Goal: Information Seeking & Learning: Understand process/instructions

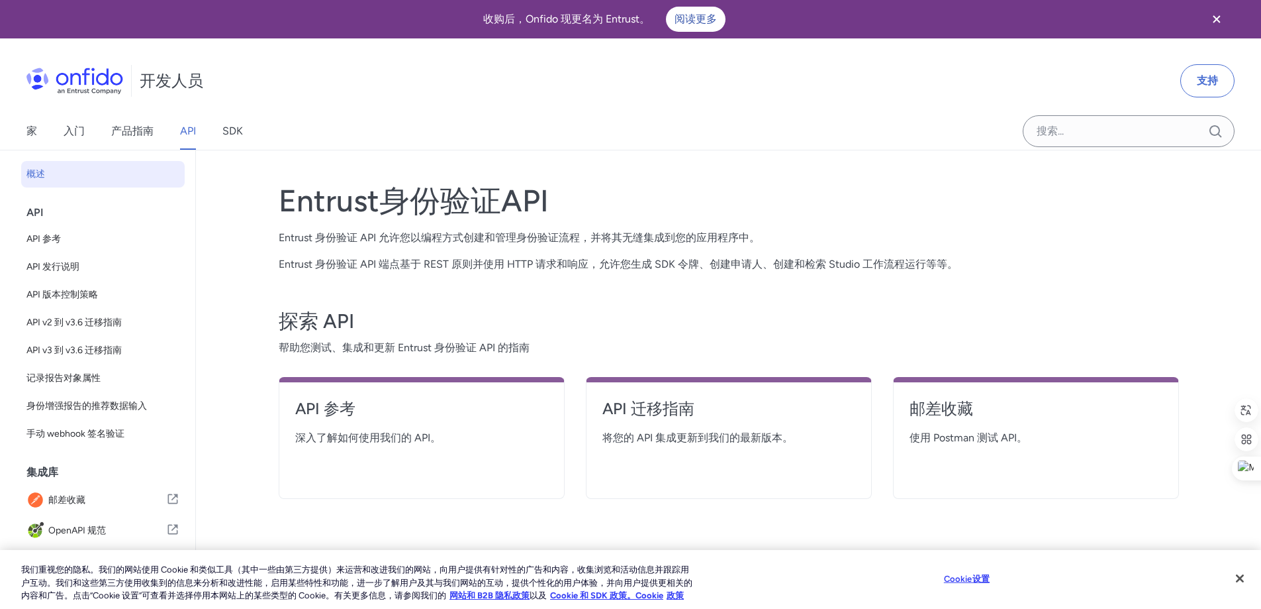
click at [70, 555] on font "Java 库" at bounding box center [62, 560] width 30 height 11
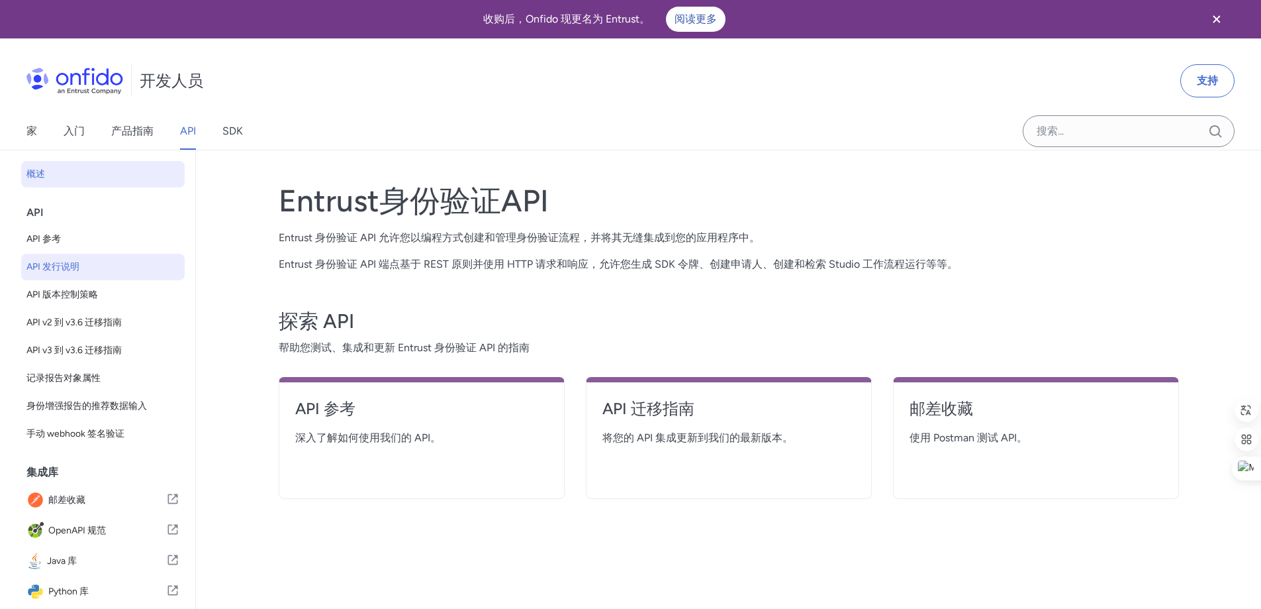
click at [85, 277] on link "API 发行说明" at bounding box center [103, 267] width 164 height 26
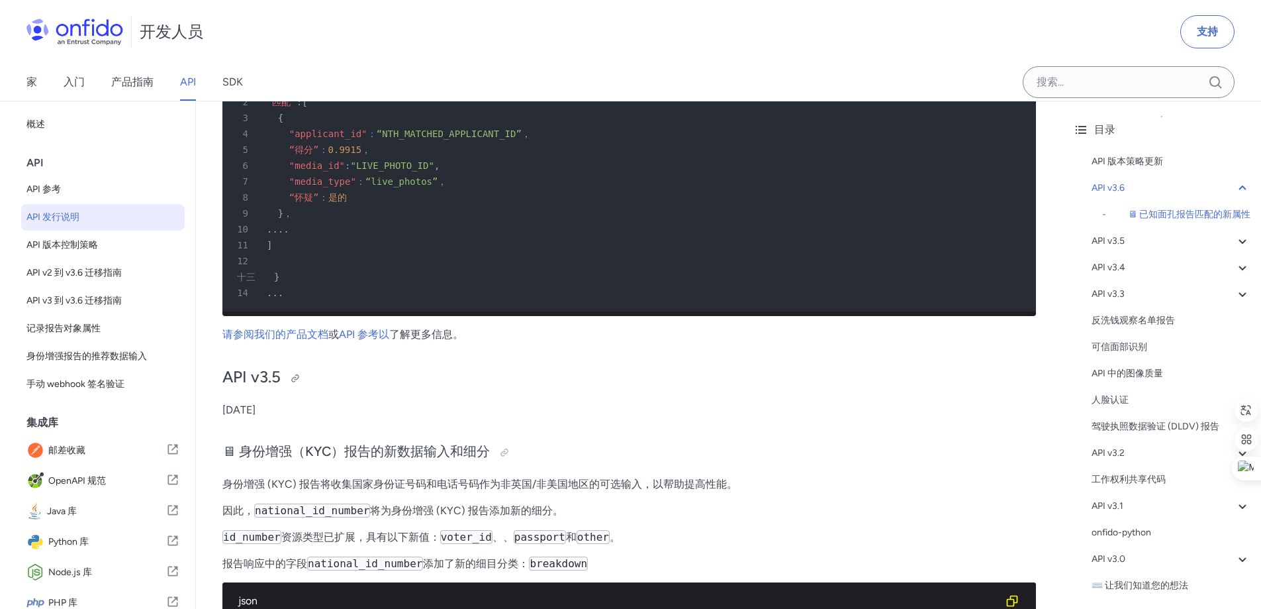
scroll to position [397, 0]
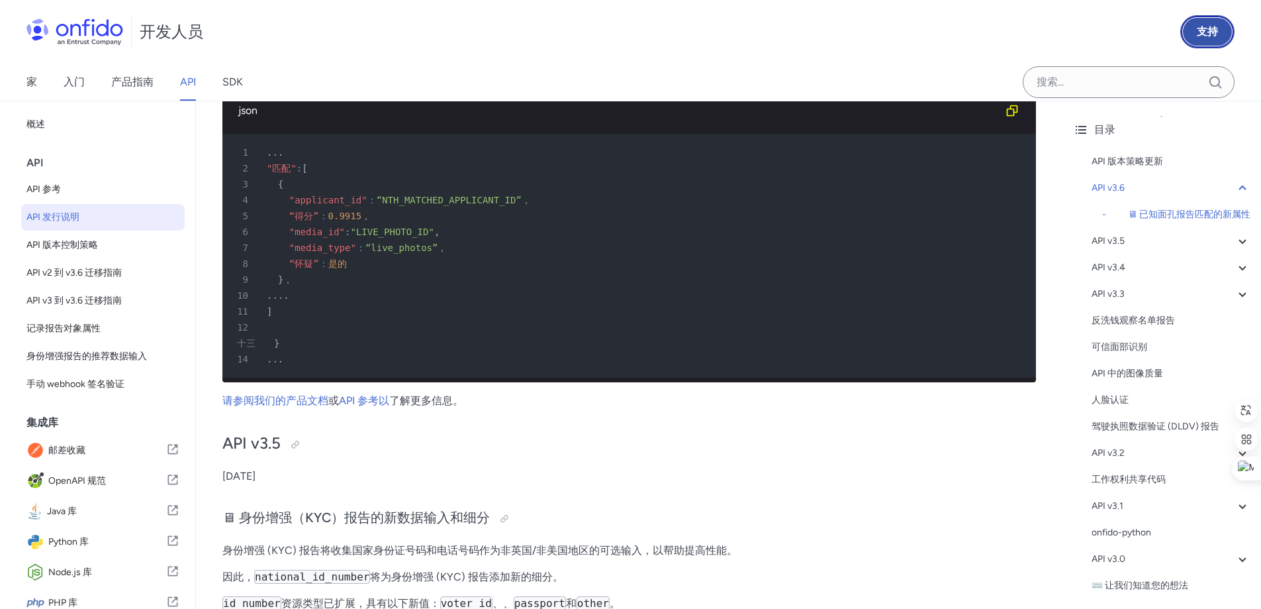
drag, startPoint x: 1063, startPoint y: 39, endPoint x: 1214, endPoint y: 36, distance: 151.0
click at [1214, 36] on font "支持" at bounding box center [1207, 31] width 21 height 13
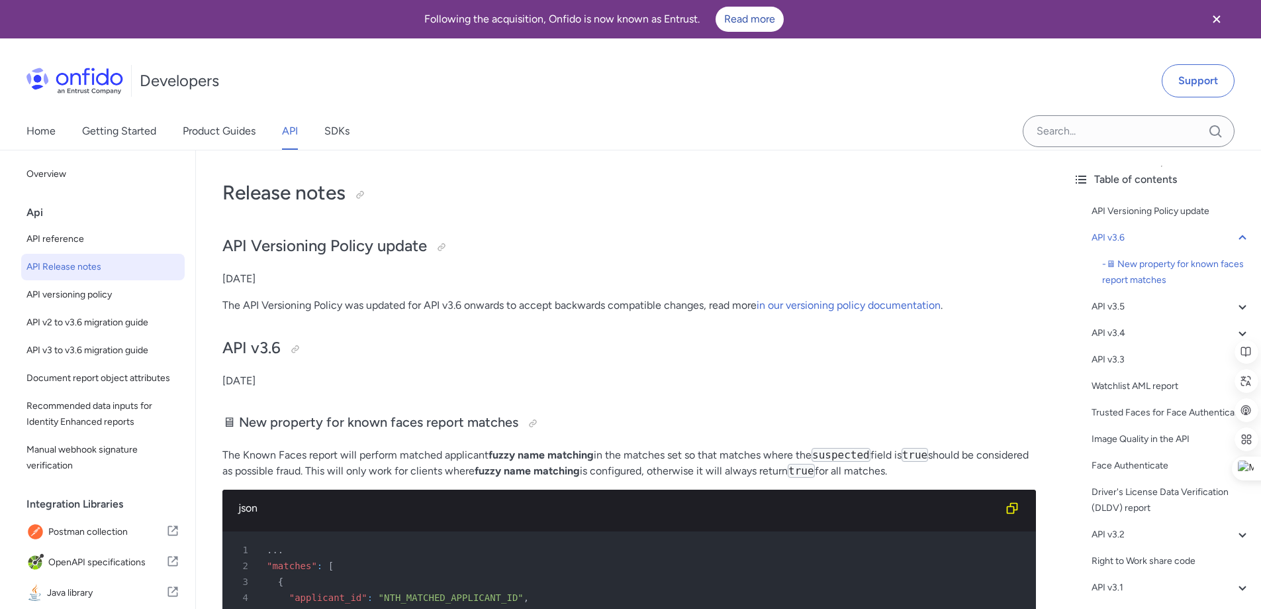
click at [687, 113] on div "Home Getting Started Product Guides API SDKs" at bounding box center [630, 131] width 1261 height 37
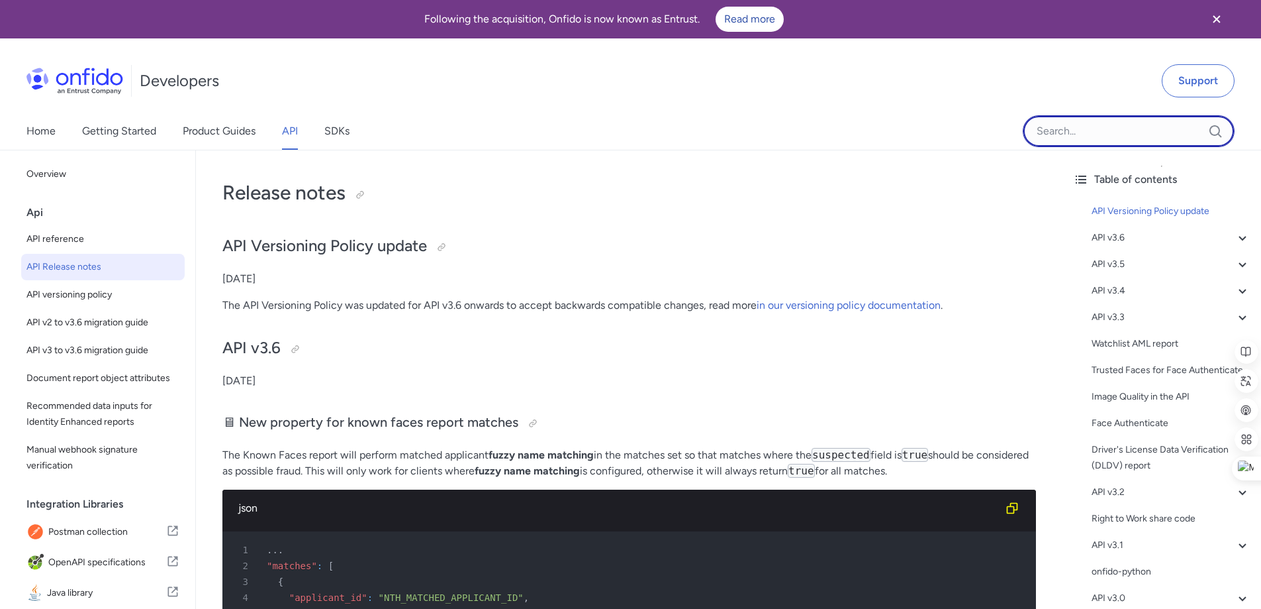
click at [1057, 140] on input "Onfido search input field" at bounding box center [1129, 131] width 212 height 32
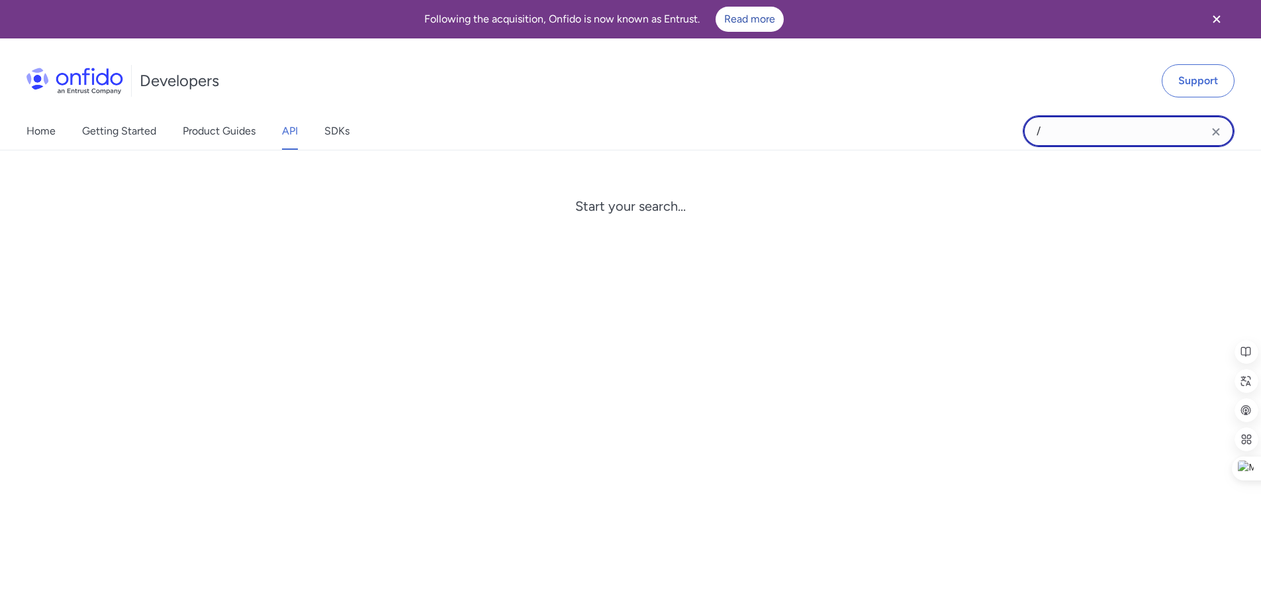
paste input "workflow_runs"
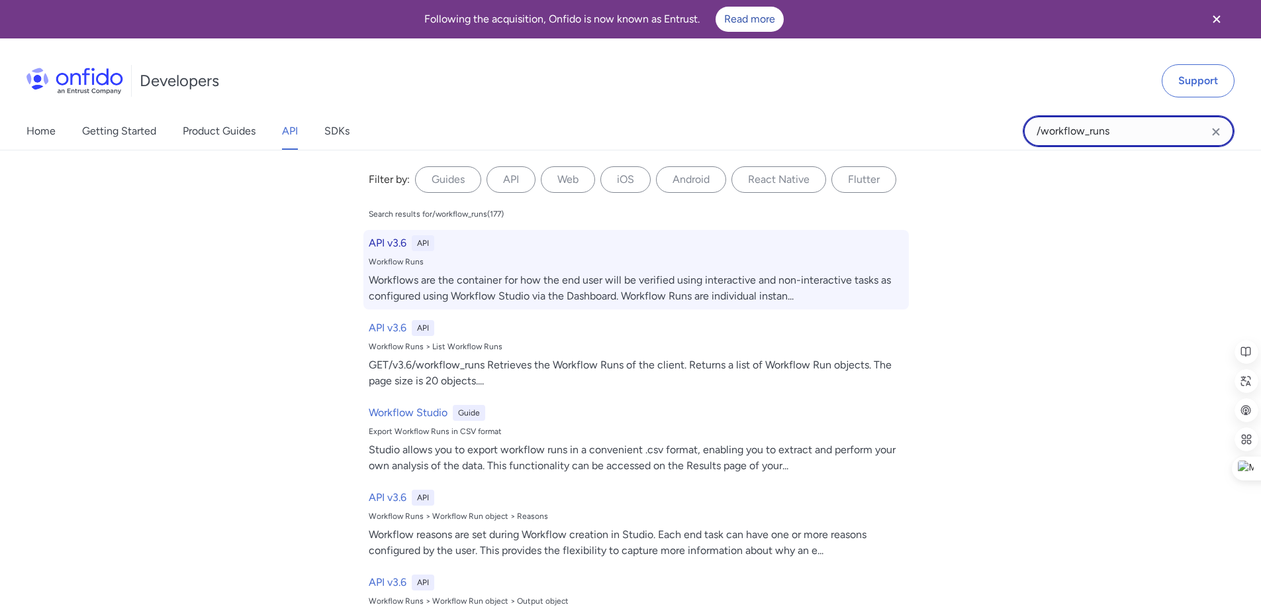
type input "/workflow_runs"
click at [497, 283] on div "Workflows are the container for how the end user will be verified using interac…" at bounding box center [636, 288] width 535 height 32
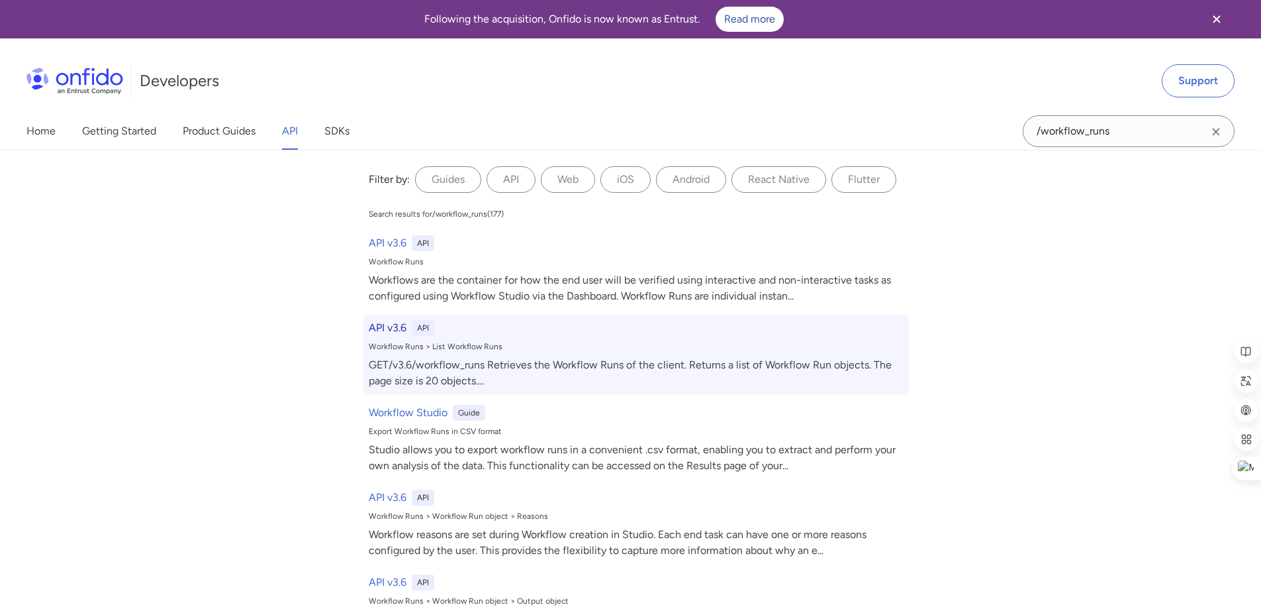
select select "http"
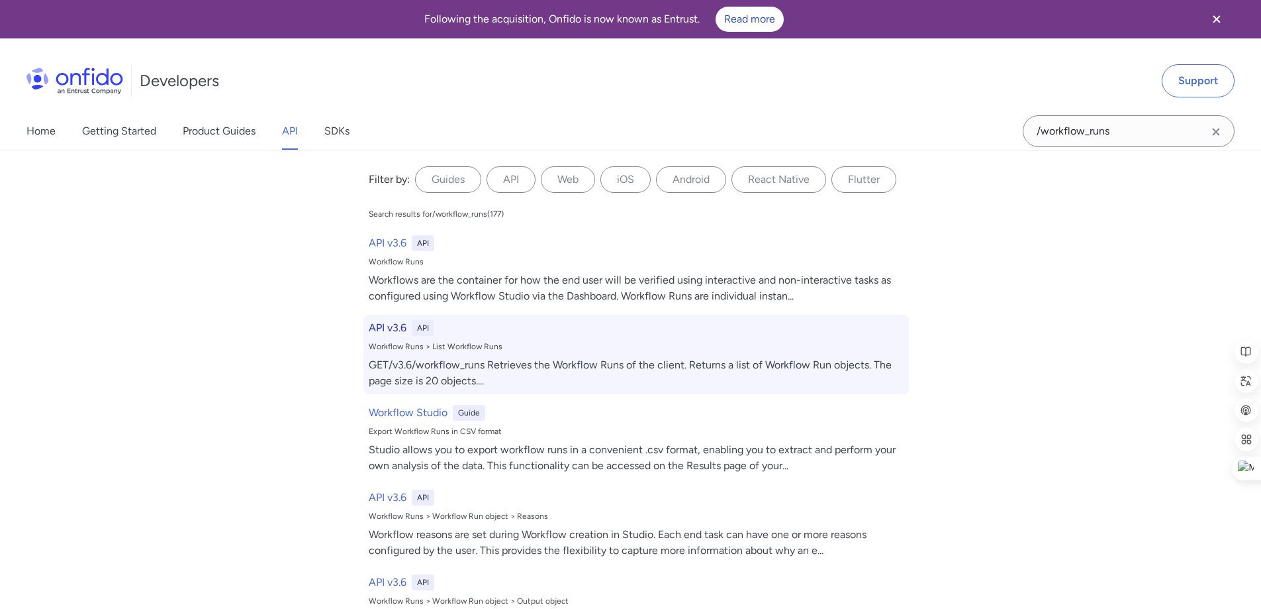
select select "http"
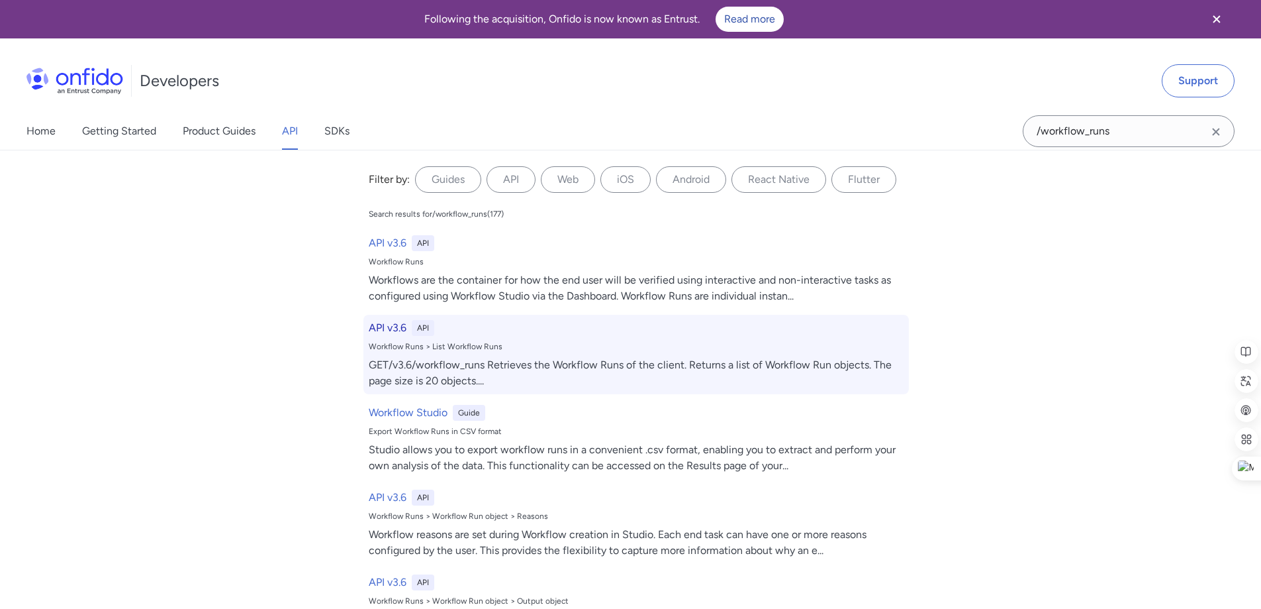
select select "http"
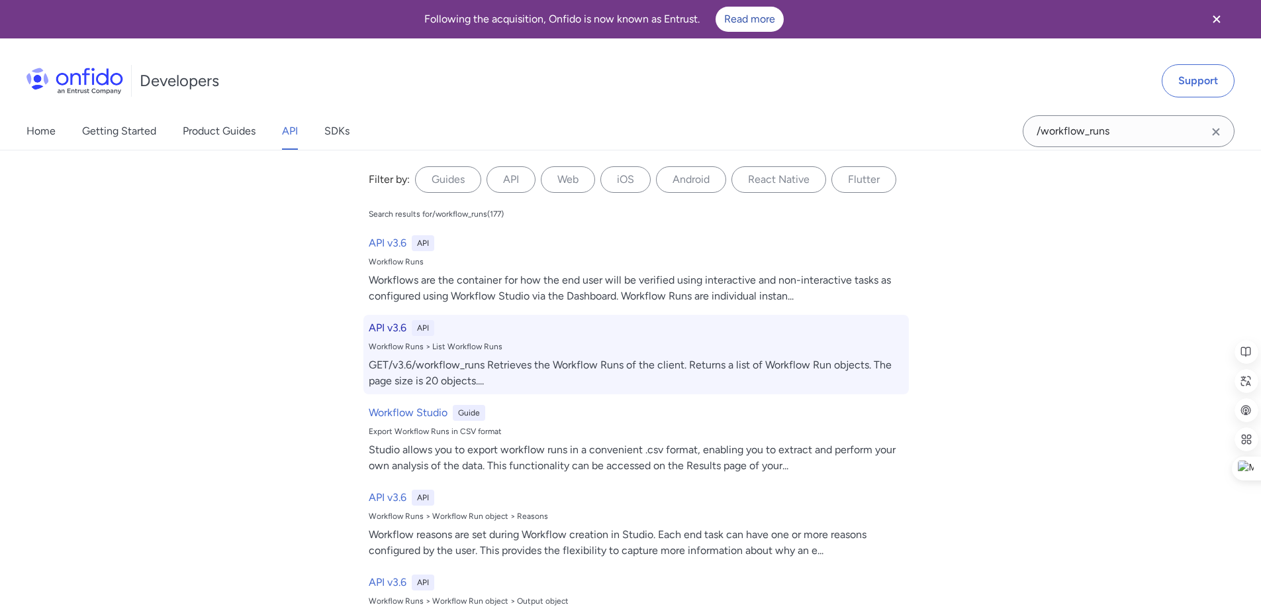
select select "http"
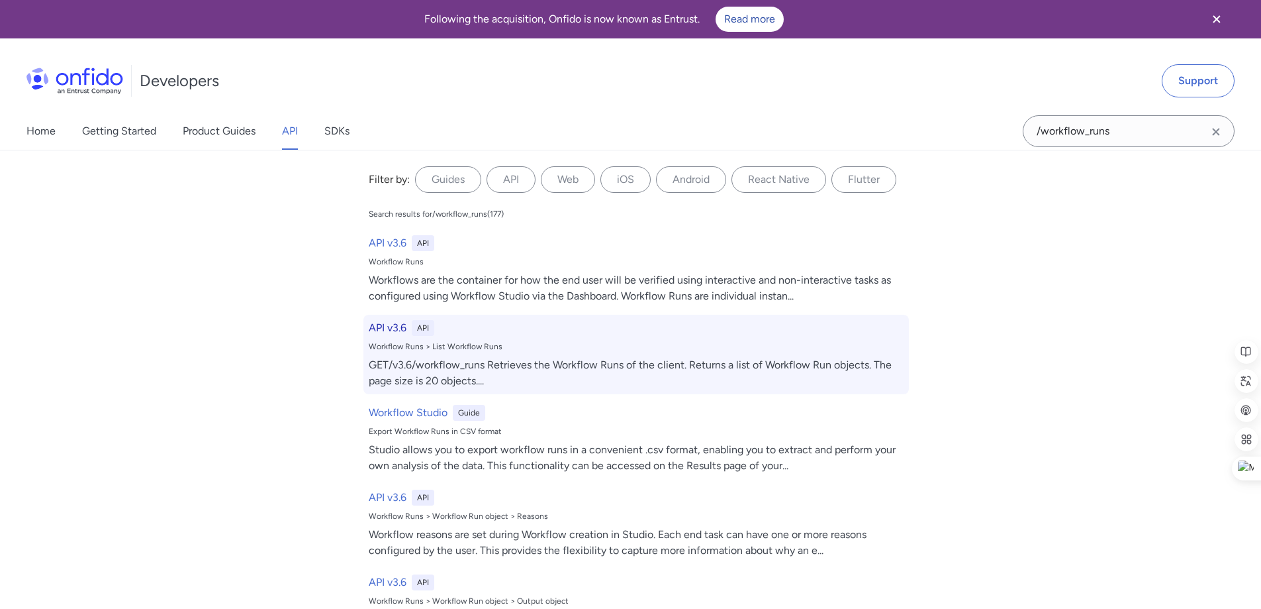
select select "http"
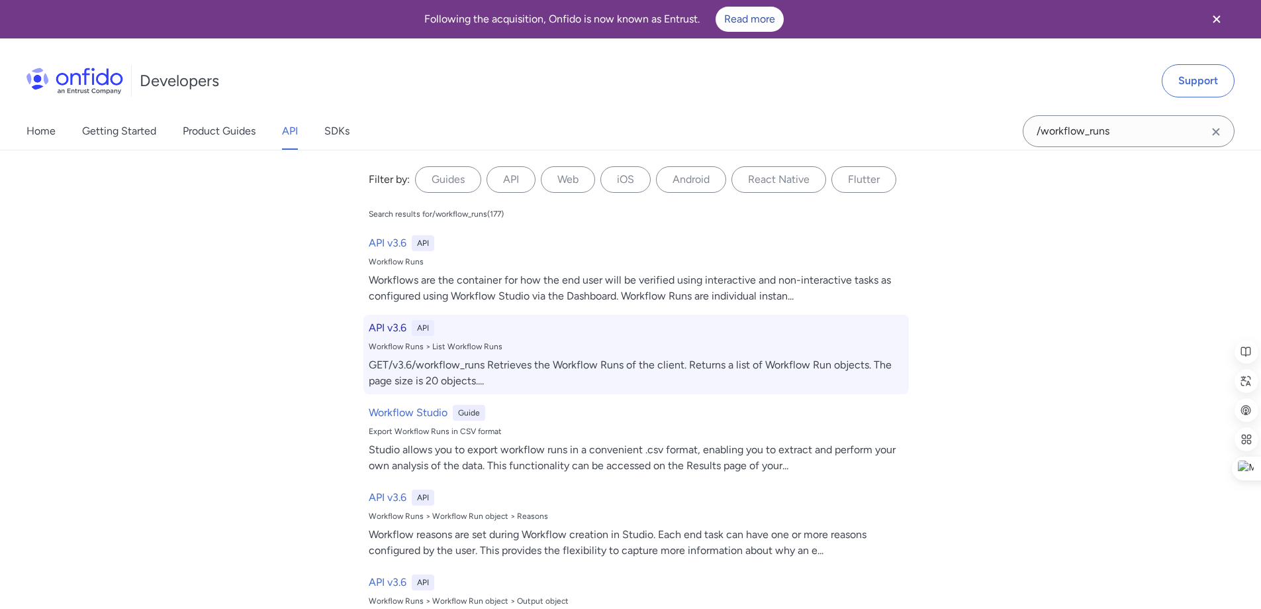
select select "http"
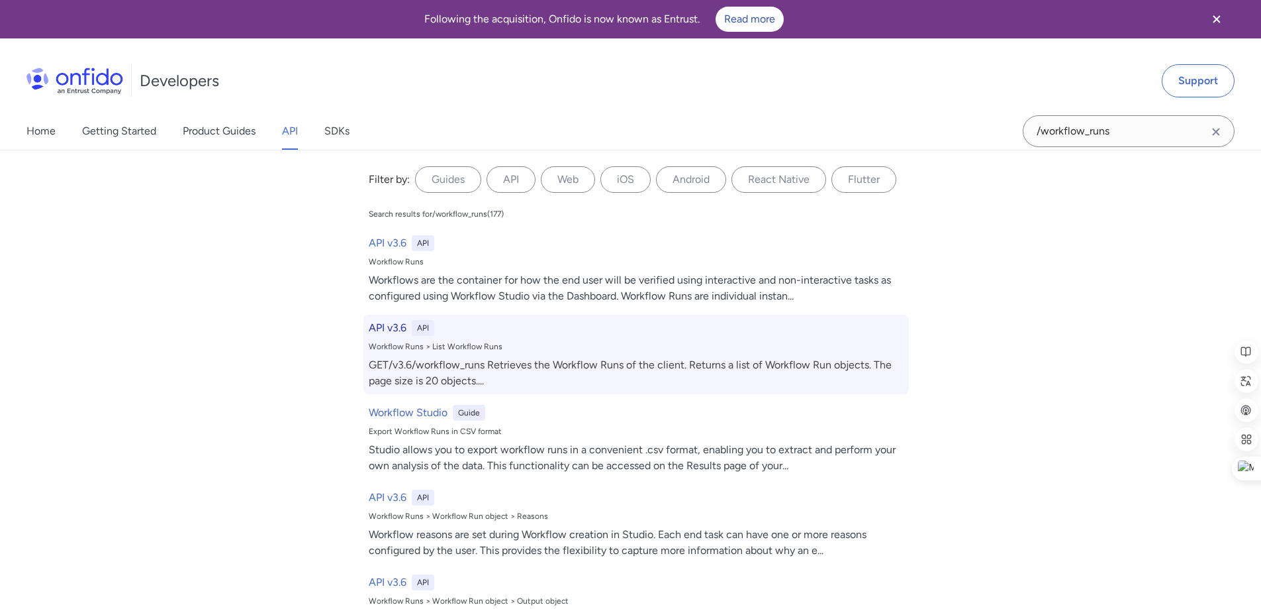
select select "http"
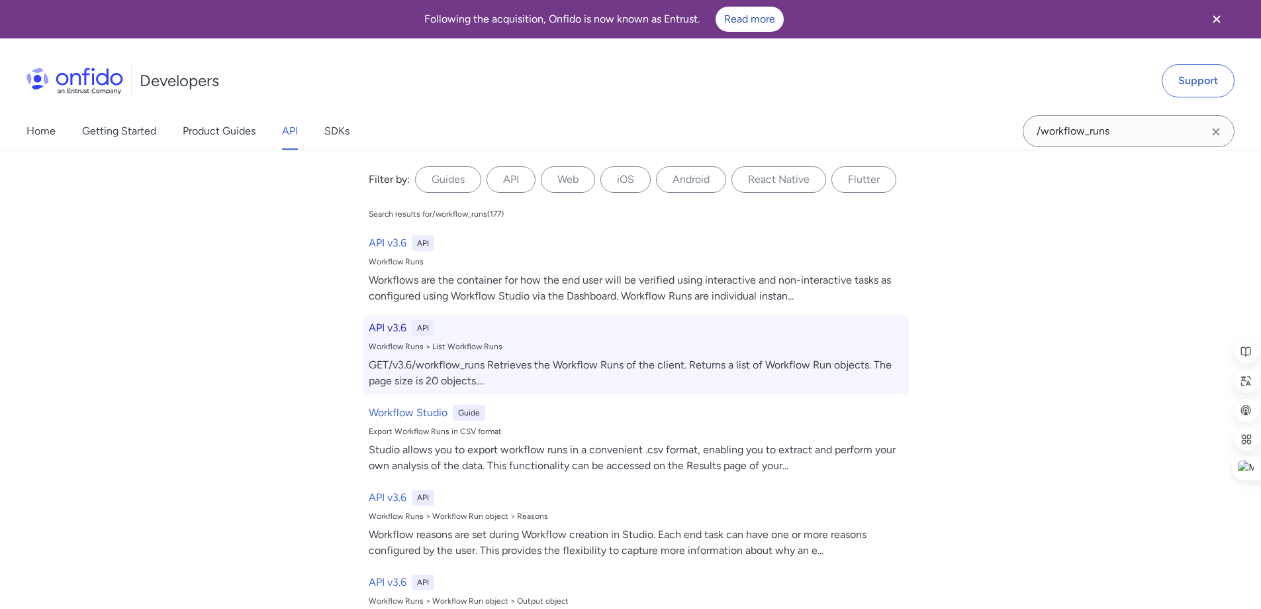
select select "http"
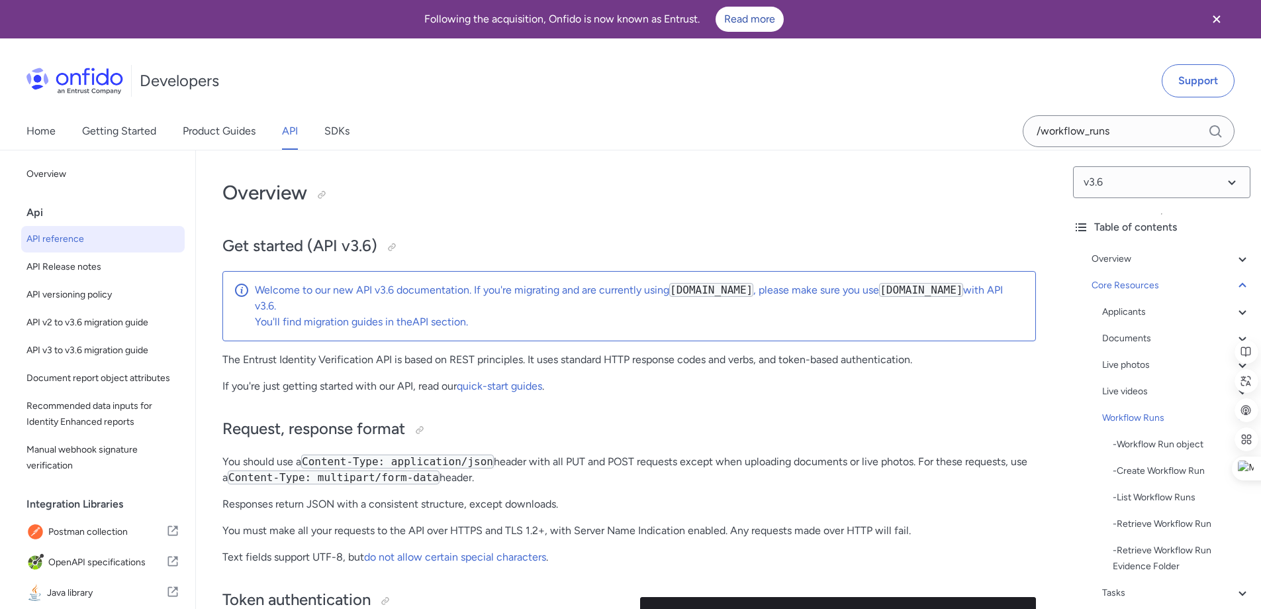
scroll to position [28480, 0]
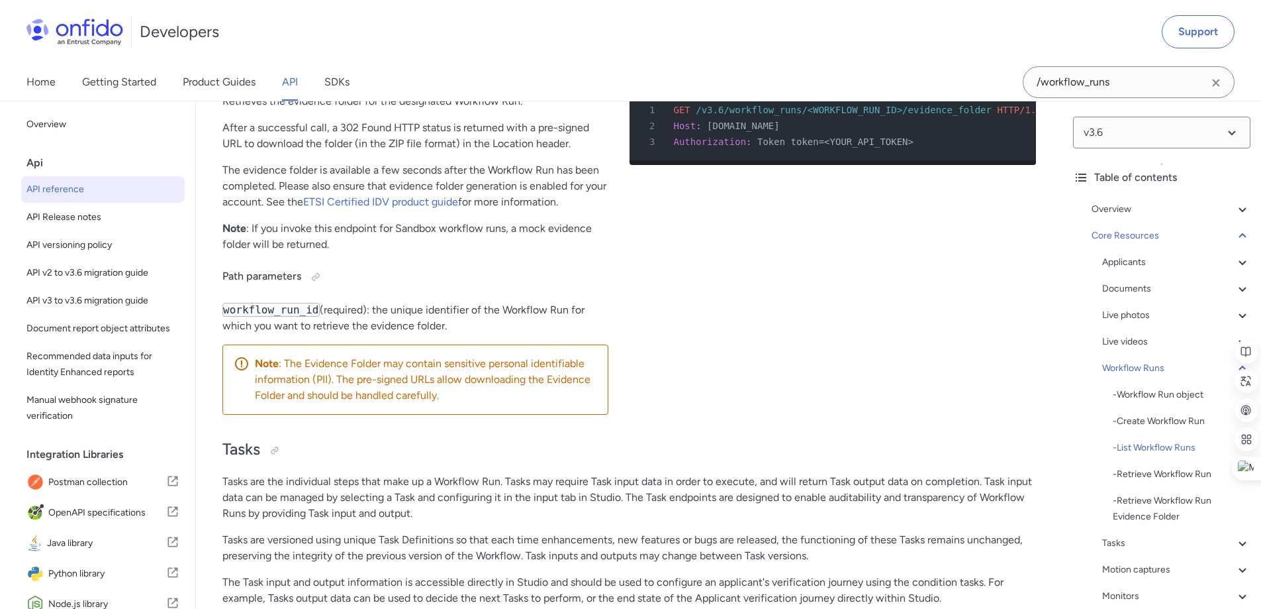
scroll to position [33018, 0]
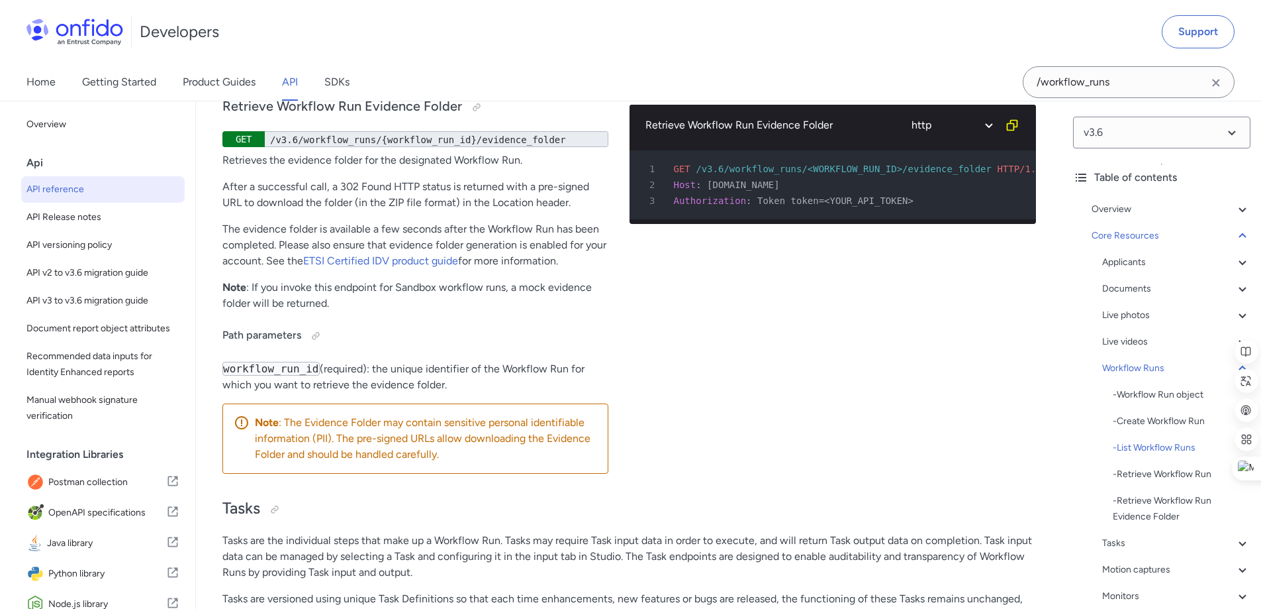
drag, startPoint x: 334, startPoint y: 310, endPoint x: 403, endPoint y: 311, distance: 69.5
drag, startPoint x: 462, startPoint y: 308, endPoint x: 546, endPoint y: 308, distance: 84.8
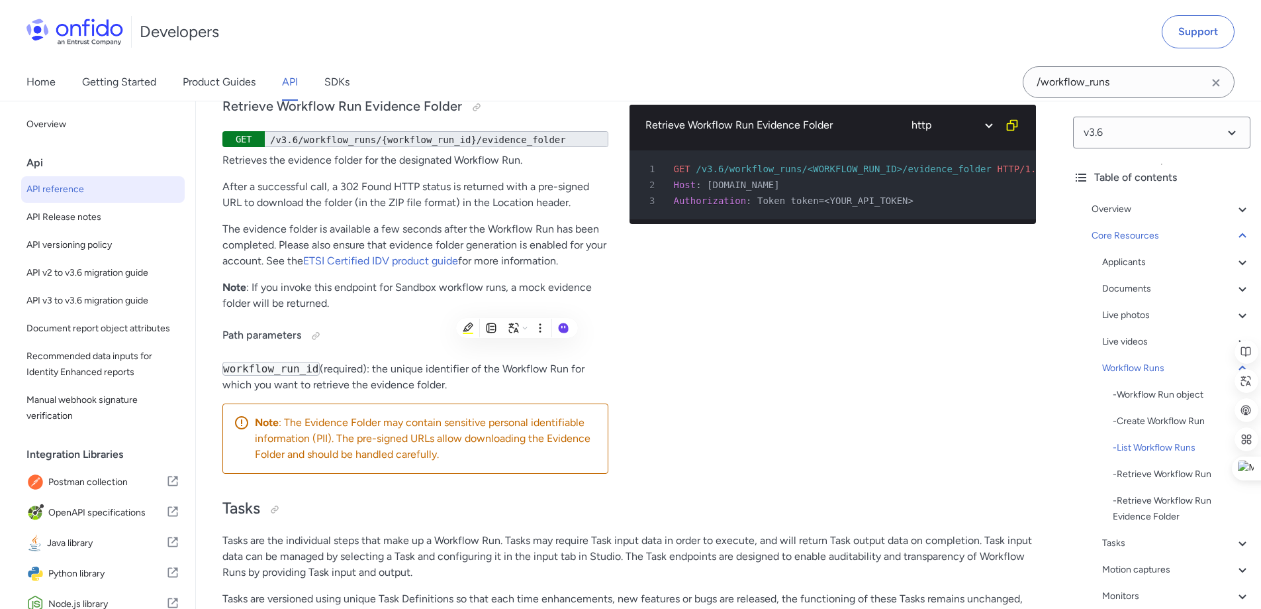
drag, startPoint x: 315, startPoint y: 325, endPoint x: 413, endPoint y: 324, distance: 97.3
drag, startPoint x: 518, startPoint y: 338, endPoint x: 597, endPoint y: 340, distance: 78.8
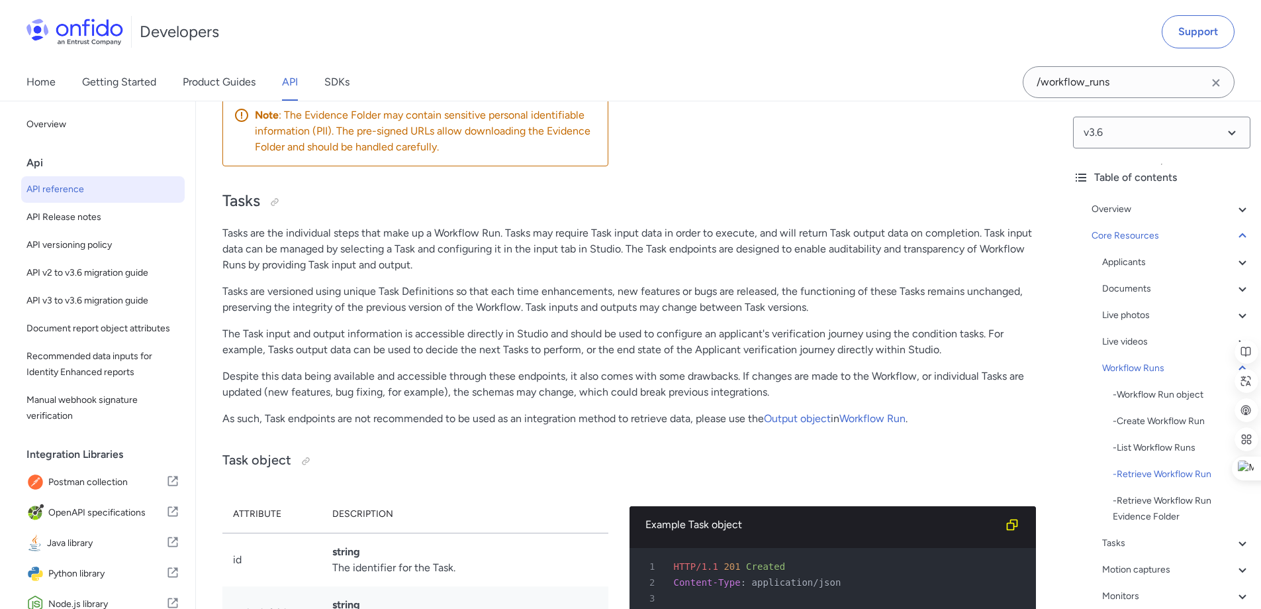
scroll to position [33349, 0]
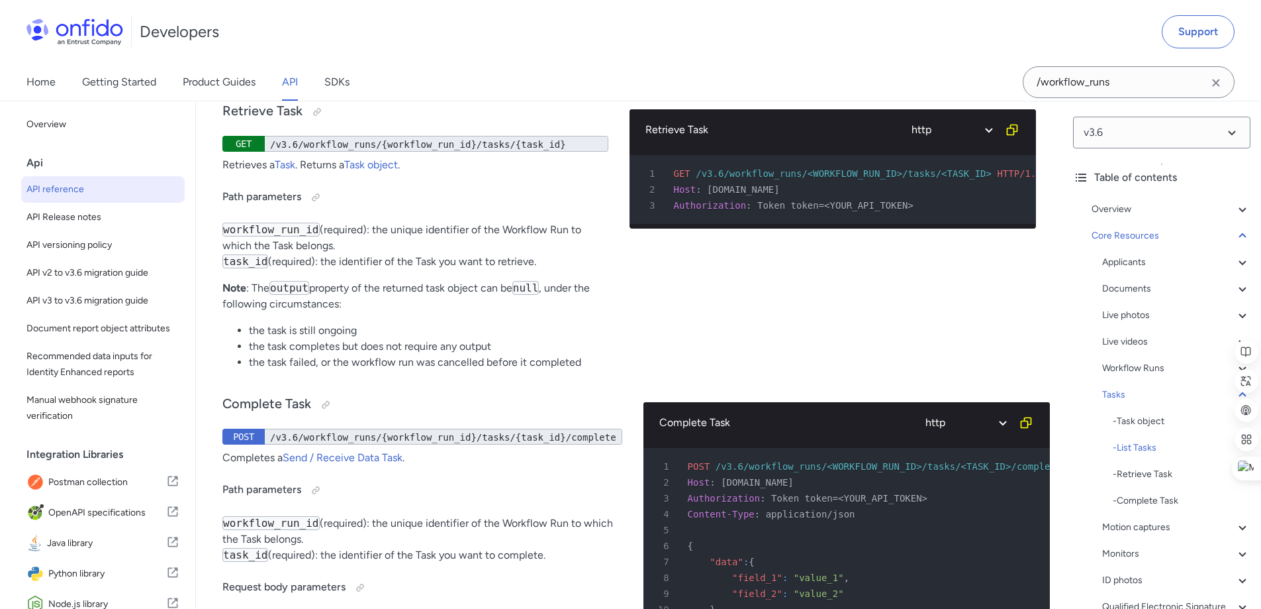
scroll to position [34872, 0]
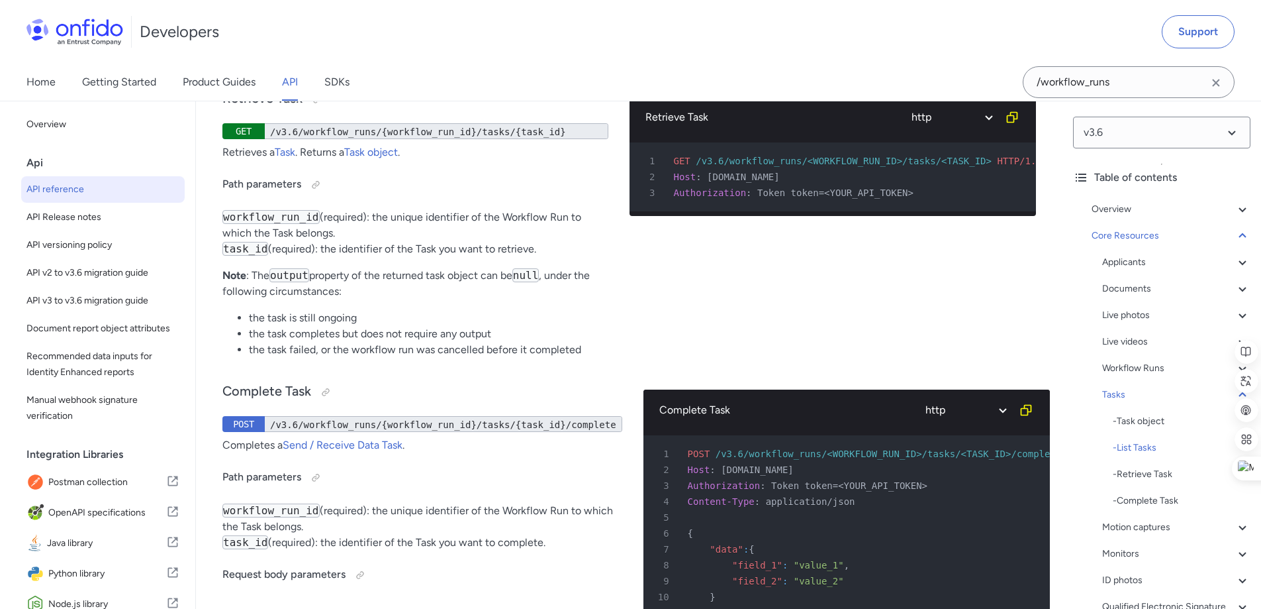
drag, startPoint x: 278, startPoint y: 350, endPoint x: 478, endPoint y: 426, distance: 213.8
drag, startPoint x: 297, startPoint y: 434, endPoint x: 281, endPoint y: 351, distance: 84.9
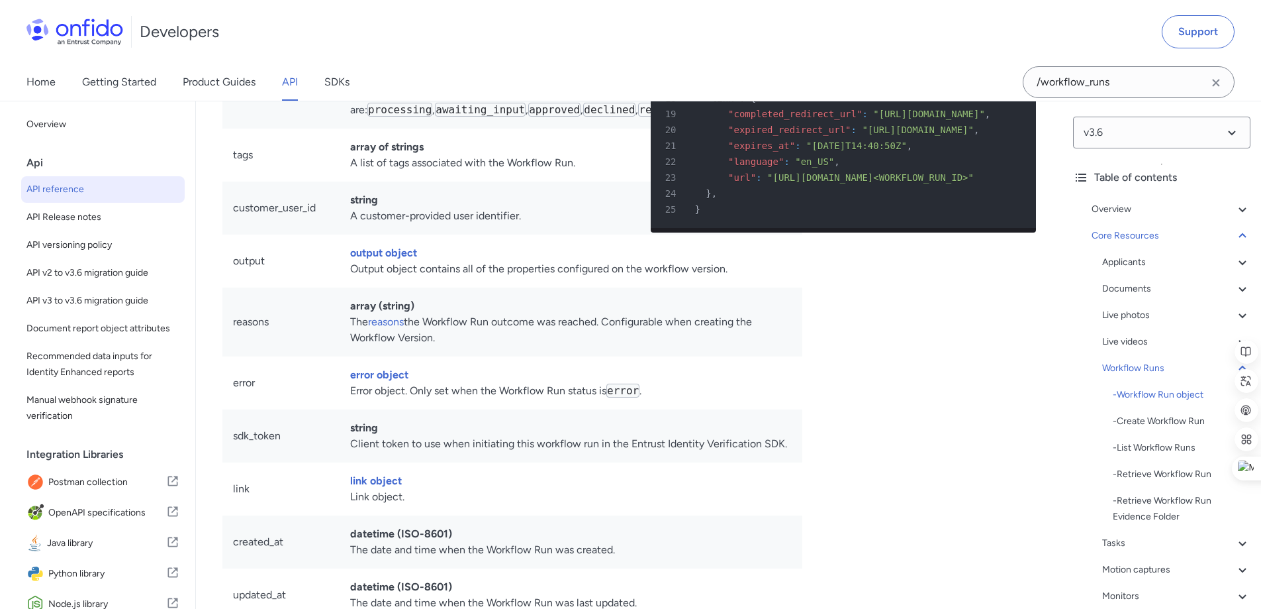
scroll to position [29212, 0]
